Goal: Browse casually: Explore the website without a specific task or goal

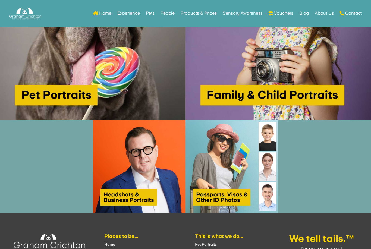
scroll to position [382, 0]
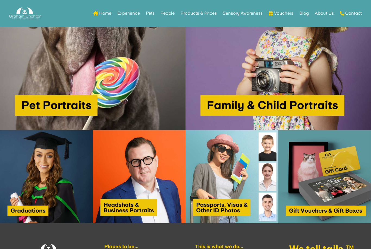
click at [309, 121] on img at bounding box center [279, 38] width 186 height 186
click at [276, 100] on img at bounding box center [279, 38] width 186 height 186
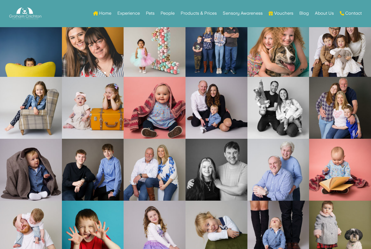
scroll to position [1420, 0]
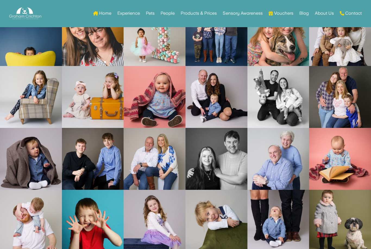
click at [104, 176] on link "Open image in lightbox" at bounding box center [93, 159] width 62 height 62
click at [101, 178] on link "Open image in lightbox" at bounding box center [93, 159] width 62 height 62
click at [91, 170] on link "Open image in lightbox" at bounding box center [93, 159] width 62 height 62
click at [91, 169] on link "Open image in lightbox" at bounding box center [93, 159] width 62 height 62
click at [104, 216] on link "Open image in lightbox" at bounding box center [93, 221] width 62 height 62
